Goal: Task Accomplishment & Management: Manage account settings

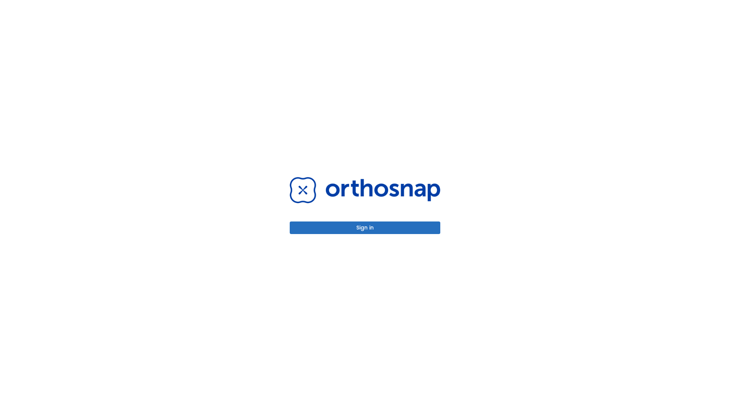
click at [365, 227] on button "Sign in" at bounding box center [365, 227] width 151 height 13
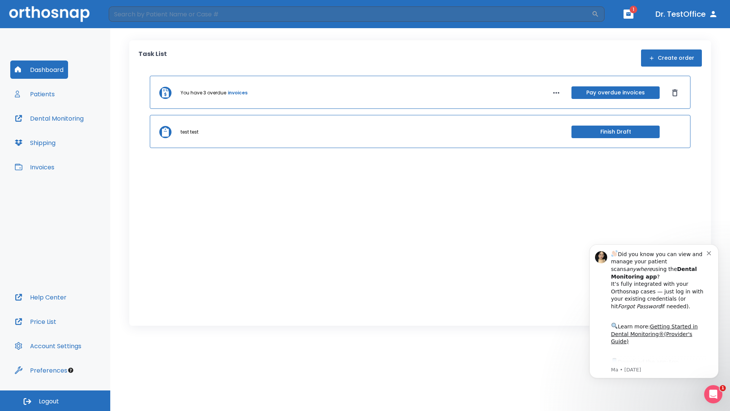
click at [55, 401] on span "Logout" at bounding box center [49, 401] width 20 height 8
